Goal: Task Accomplishment & Management: Manage account settings

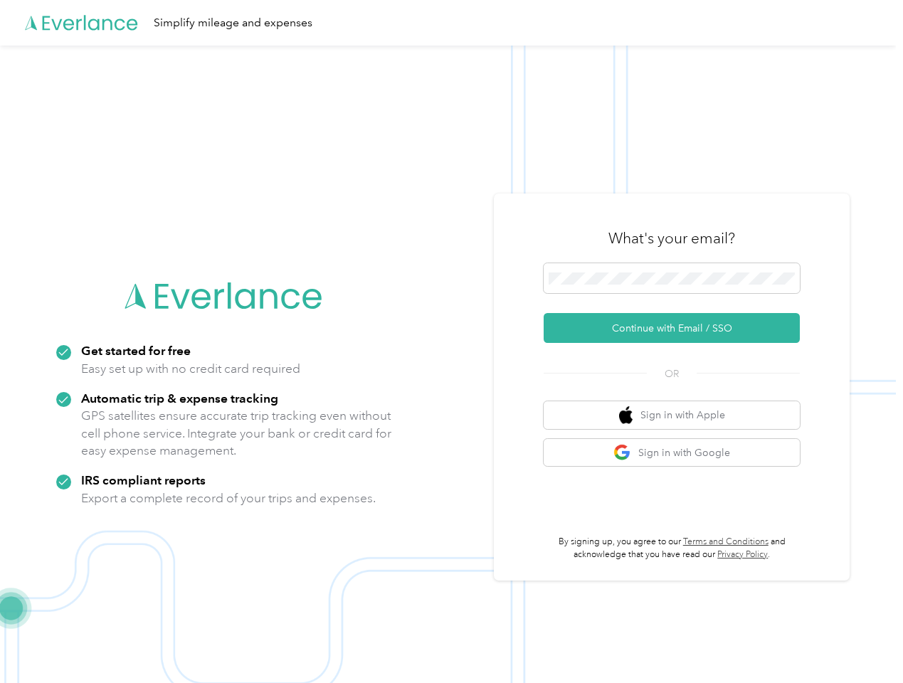
click at [451, 341] on img at bounding box center [448, 387] width 896 height 683
click at [451, 23] on div "Simplify mileage and expenses" at bounding box center [448, 23] width 896 height 46
click at [677, 328] on button "Continue with Email / SSO" at bounding box center [671, 328] width 256 height 30
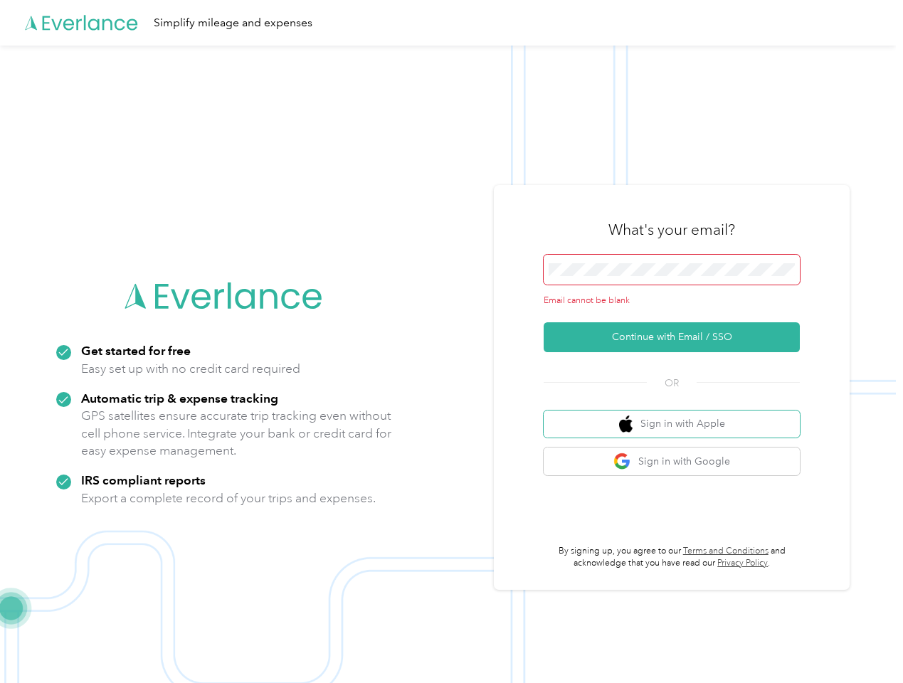
click at [677, 415] on button "Sign in with Apple" at bounding box center [671, 424] width 256 height 28
click at [677, 452] on button "Sign in with Google" at bounding box center [671, 461] width 256 height 28
